Goal: Transaction & Acquisition: Purchase product/service

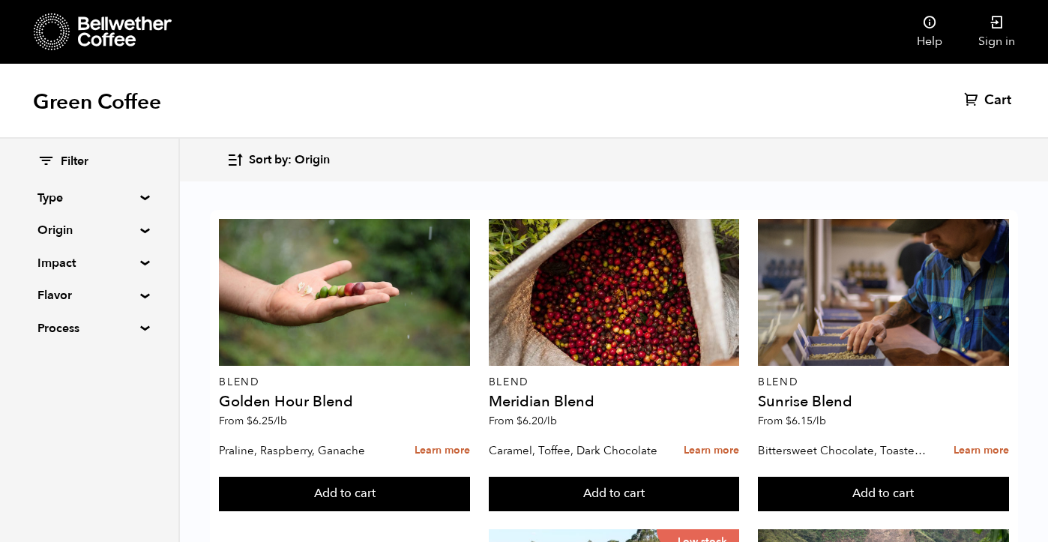
scroll to position [946, 0]
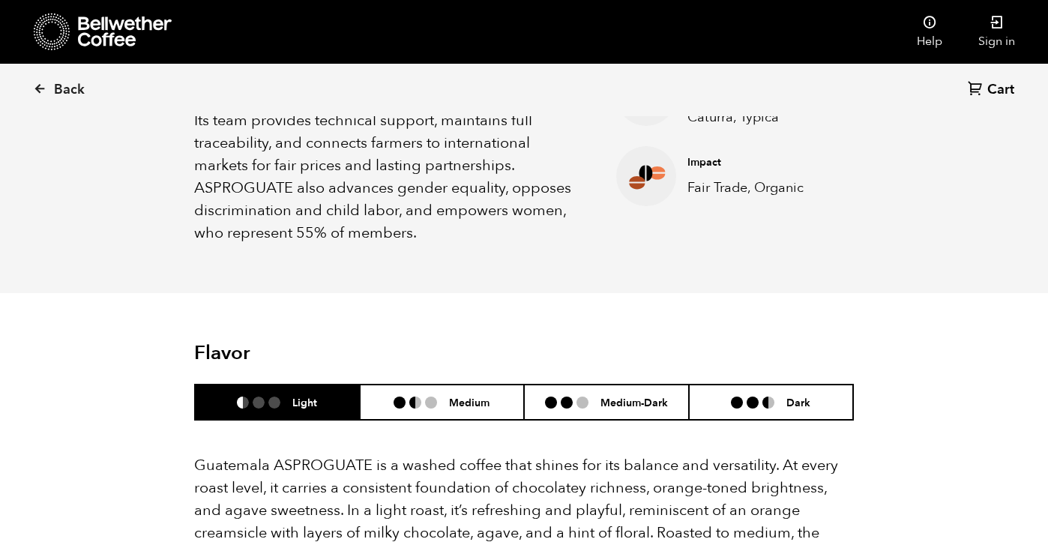
scroll to position [742, 0]
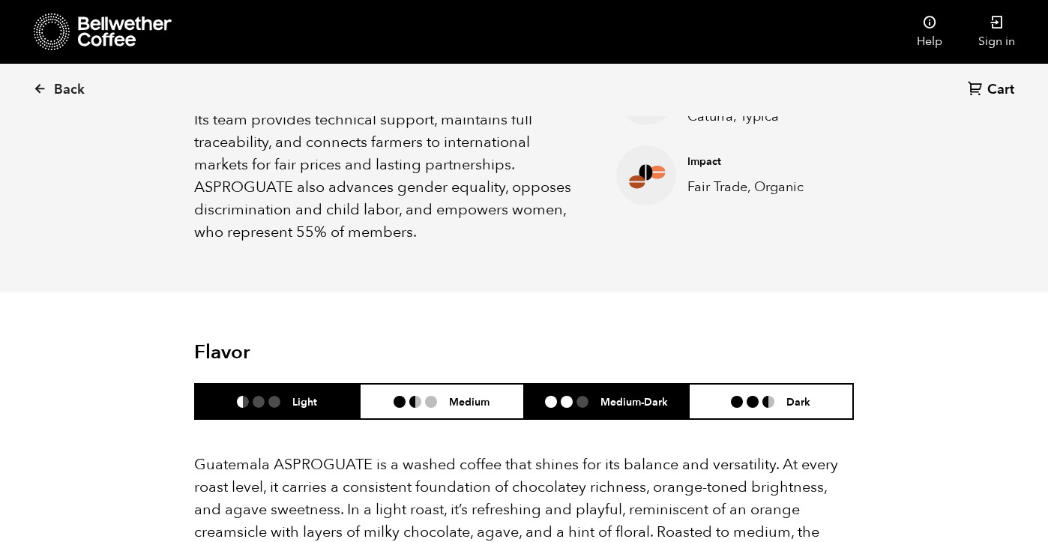
click at [641, 395] on h6 "Medium-Dark" at bounding box center [633, 401] width 67 height 13
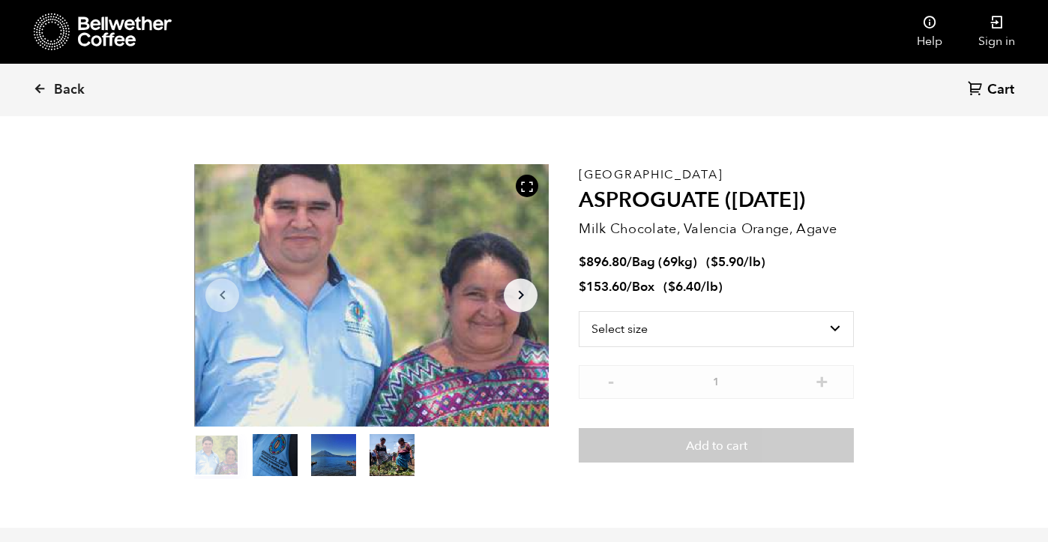
scroll to position [33, 0]
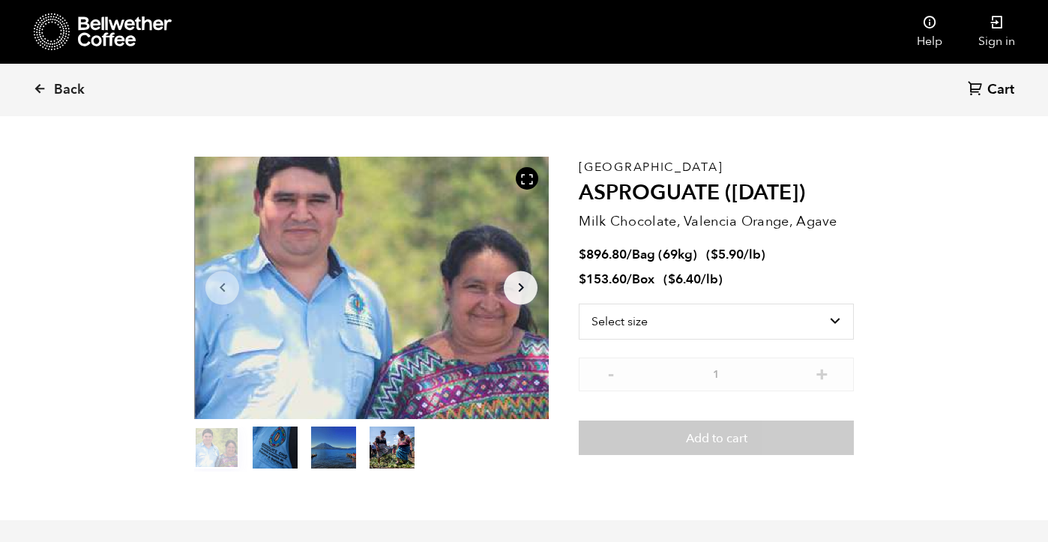
click at [528, 283] on icon "Arrow Right" at bounding box center [521, 288] width 18 height 18
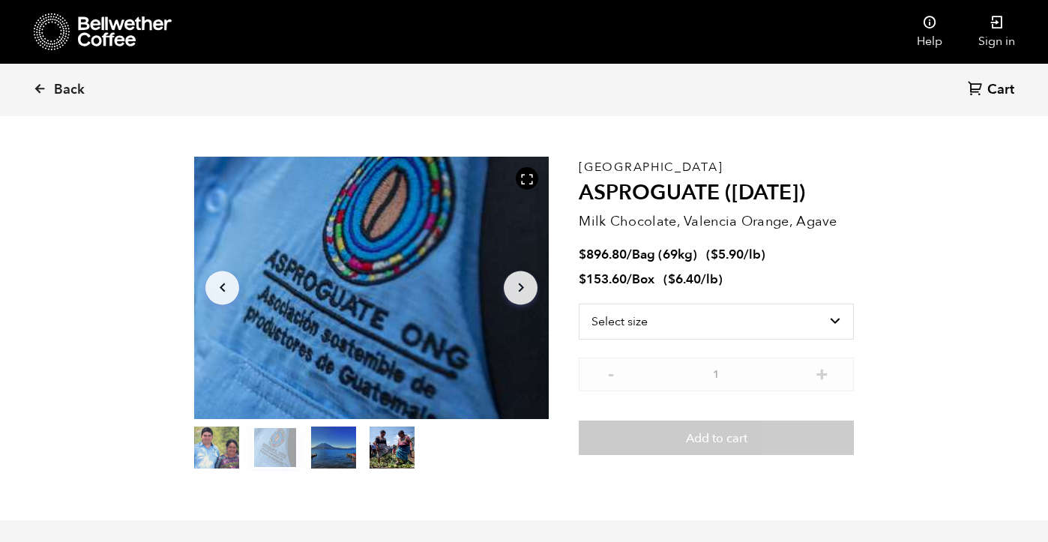
click at [528, 283] on icon "Arrow Right" at bounding box center [521, 288] width 18 height 18
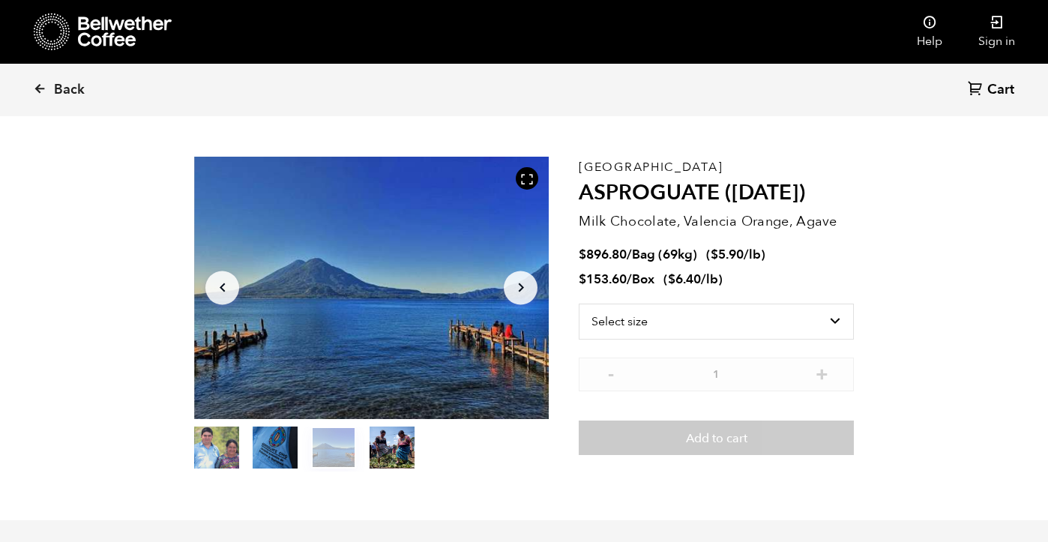
click at [528, 283] on icon "Arrow Right" at bounding box center [521, 288] width 18 height 18
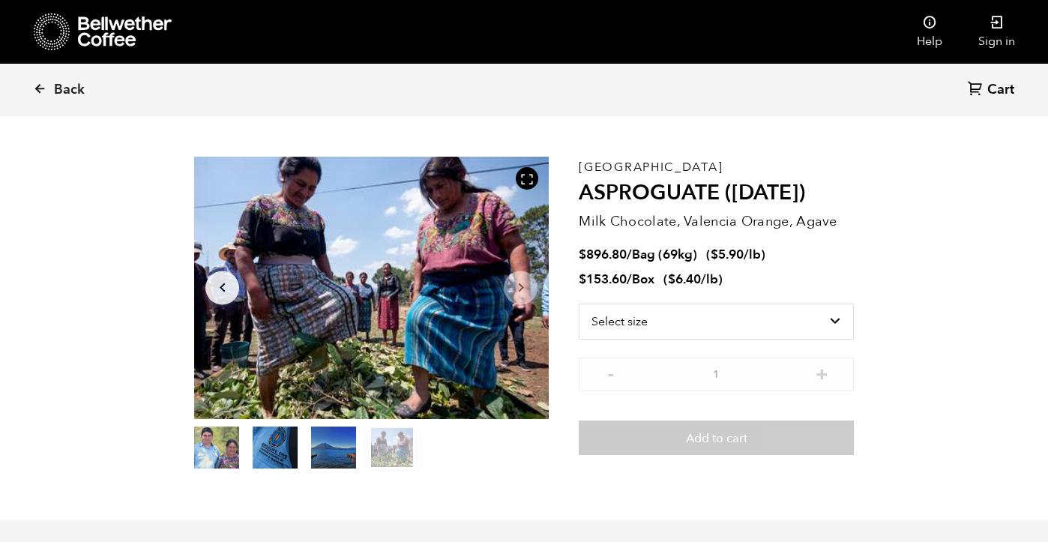
click at [528, 283] on icon "Arrow Right" at bounding box center [521, 288] width 18 height 18
